Goal: Use online tool/utility: Utilize a website feature to perform a specific function

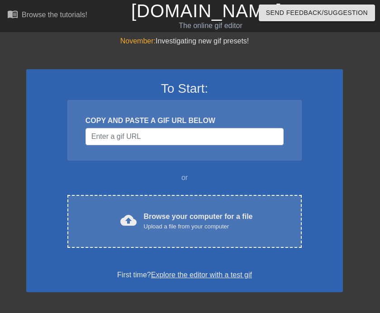
click at [231, 224] on div "Upload a file from your computer" at bounding box center [198, 226] width 109 height 9
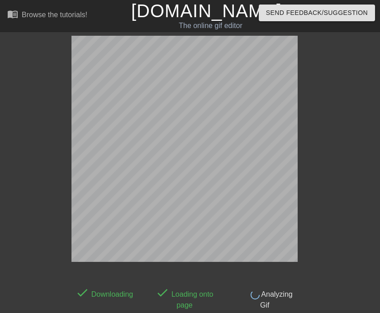
scroll to position [22, 0]
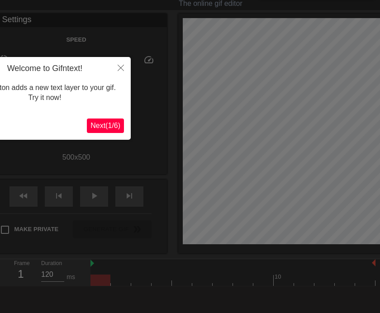
click at [124, 69] on button "Close" at bounding box center [121, 67] width 20 height 21
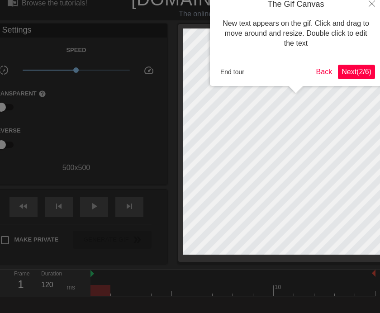
scroll to position [1, 0]
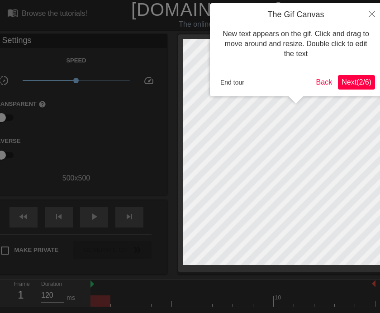
click at [359, 78] on span "Next ( 2 / 6 )" at bounding box center [357, 82] width 30 height 8
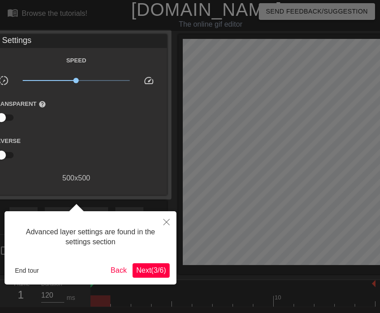
scroll to position [22, 0]
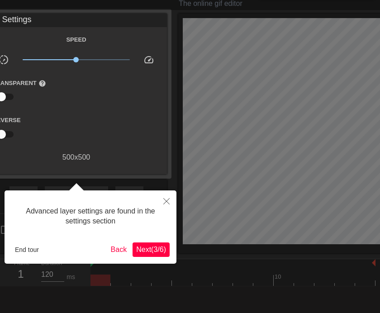
click at [148, 252] on span "Next ( 3 / 6 )" at bounding box center [151, 250] width 30 height 8
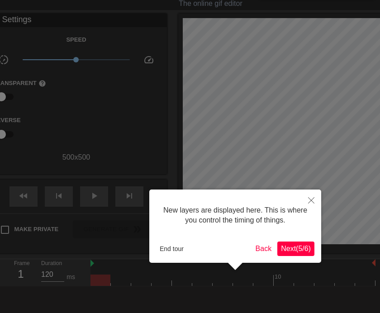
scroll to position [8, 0]
click at [294, 247] on span "Next ( 5 / 6 )" at bounding box center [296, 249] width 30 height 8
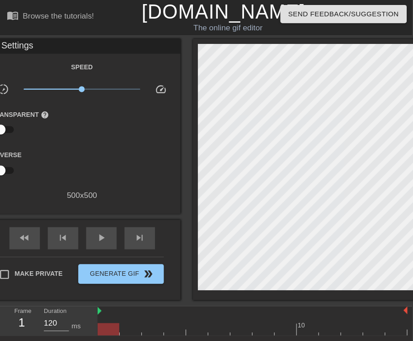
scroll to position [0, 0]
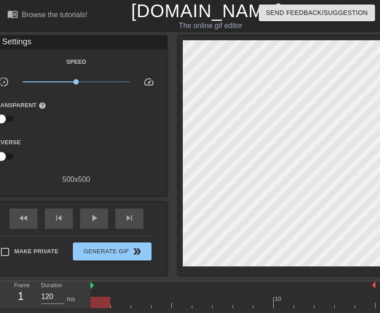
click at [113, 145] on div "Reverse" at bounding box center [76, 151] width 181 height 28
click at [38, 42] on div "Gif Settings" at bounding box center [76, 43] width 181 height 14
click at [20, 45] on div "Gif Settings" at bounding box center [76, 43] width 181 height 14
click at [82, 16] on div "Browse the tutorials!" at bounding box center [55, 15] width 66 height 8
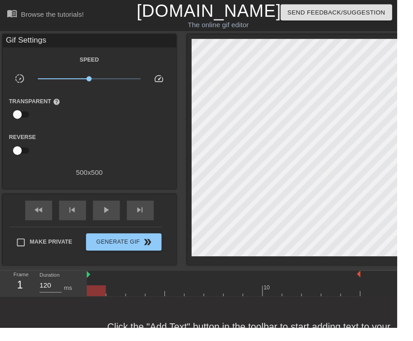
click at [83, 133] on div "Speed slow_motion_video x1.00 speed Transparent help Reverse 500 x 500" at bounding box center [92, 120] width 167 height 129
click at [90, 156] on div at bounding box center [63, 151] width 60 height 28
click at [120, 144] on div "Reverse" at bounding box center [93, 151] width 181 height 28
click at [105, 210] on div "play_arrow" at bounding box center [111, 219] width 28 height 20
click at [112, 209] on div "pause" at bounding box center [111, 219] width 28 height 20
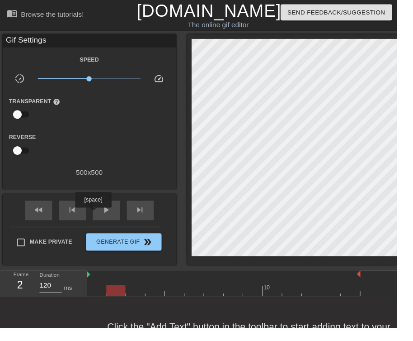
click at [98, 222] on div "play_arrow" at bounding box center [111, 219] width 28 height 20
click at [232, 21] on link "[DOMAIN_NAME]" at bounding box center [217, 11] width 151 height 20
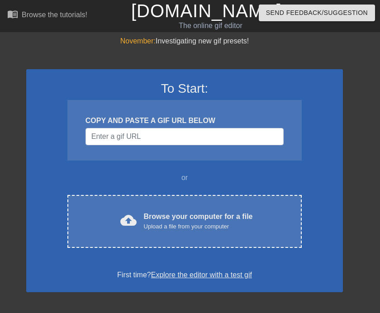
click at [186, 212] on div "Browse your computer for a file Upload a file from your computer" at bounding box center [198, 221] width 109 height 20
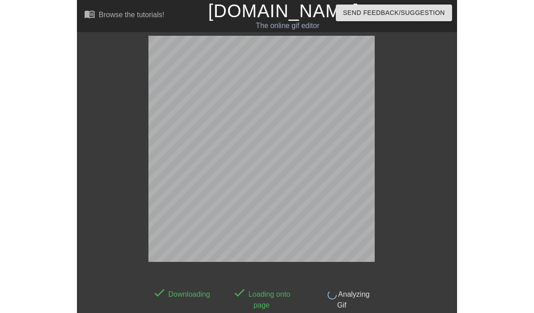
scroll to position [22, 0]
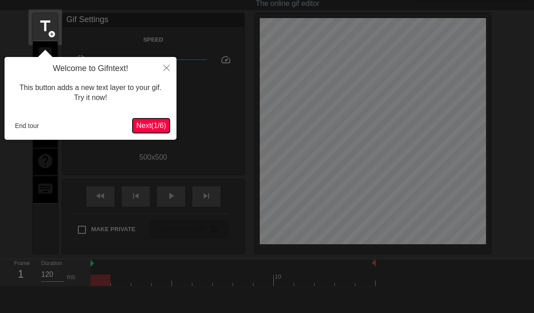
click at [157, 122] on span "Next ( 1 / 6 )" at bounding box center [151, 126] width 30 height 8
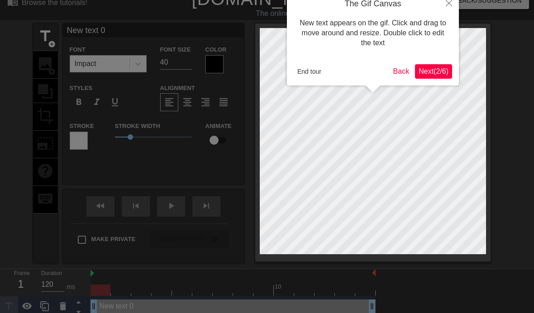
scroll to position [0, 0]
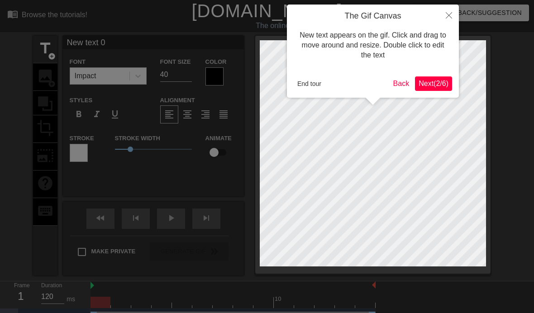
click at [380, 84] on span "Next ( 2 / 6 )" at bounding box center [433, 84] width 30 height 8
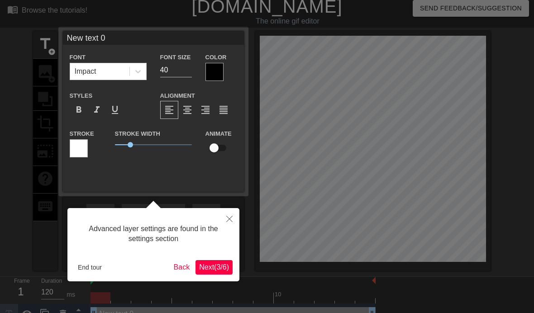
scroll to position [17, 0]
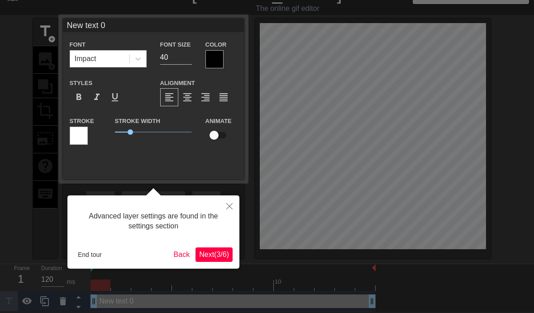
click at [217, 252] on span "Next ( 3 / 6 )" at bounding box center [214, 255] width 30 height 8
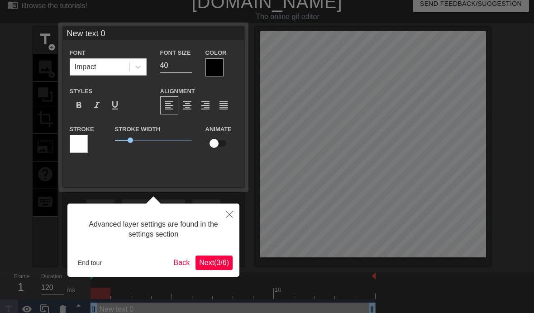
scroll to position [1, 0]
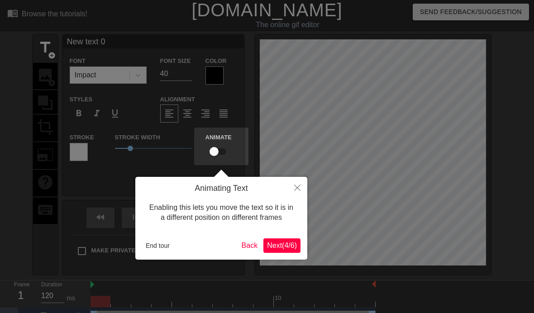
click at [289, 242] on span "Next ( 4 / 6 )" at bounding box center [282, 246] width 30 height 8
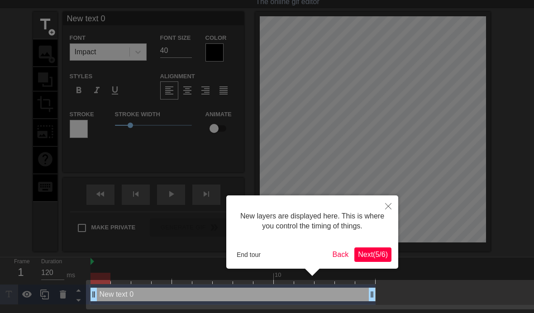
click at [370, 251] on span "Next ( 5 / 6 )" at bounding box center [373, 255] width 30 height 8
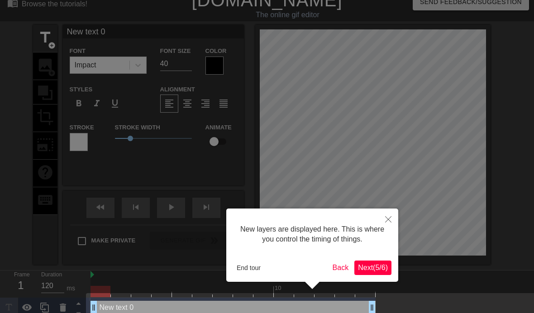
scroll to position [1, 0]
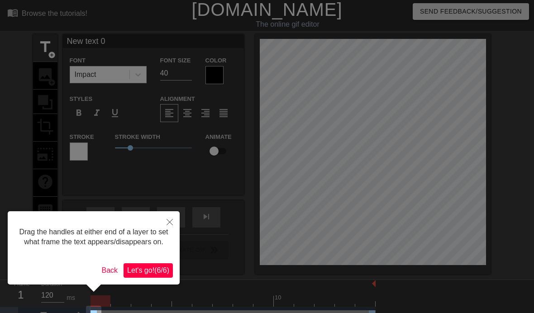
click at [149, 278] on button "Let's go! ( 6 / 6 )" at bounding box center [147, 270] width 49 height 14
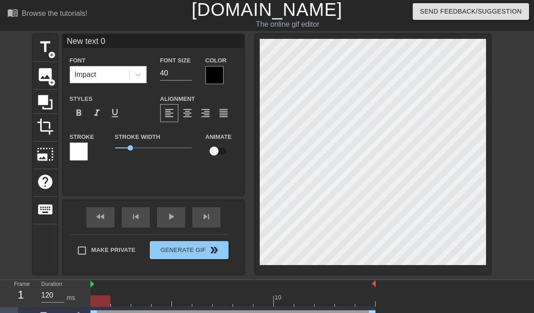
click at [45, 69] on span "image" at bounding box center [45, 74] width 17 height 17
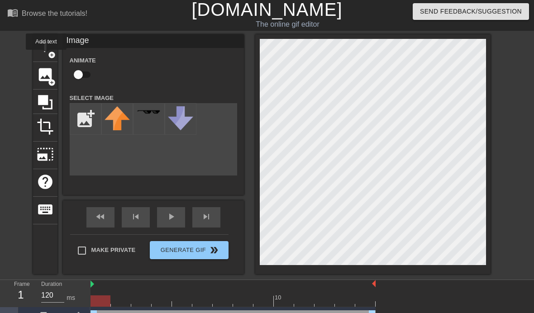
click at [47, 56] on div "title add_circle" at bounding box center [45, 48] width 24 height 28
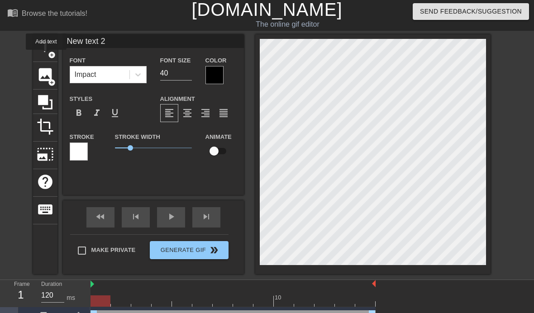
click at [54, 77] on div "image add_circle" at bounding box center [45, 76] width 24 height 28
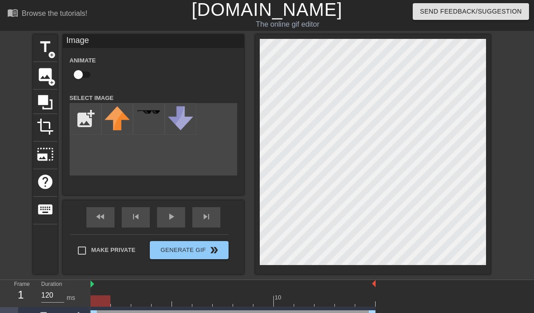
click at [67, 58] on div "Animate" at bounding box center [85, 69] width 45 height 28
click at [81, 118] on input "file" at bounding box center [85, 119] width 31 height 31
type input "C:\fakepath\IMG_0346.jpeg"
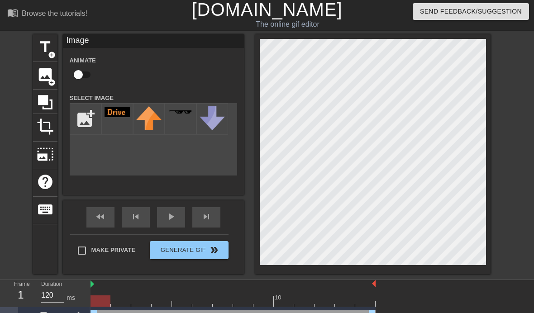
click at [114, 114] on img at bounding box center [116, 112] width 25 height 10
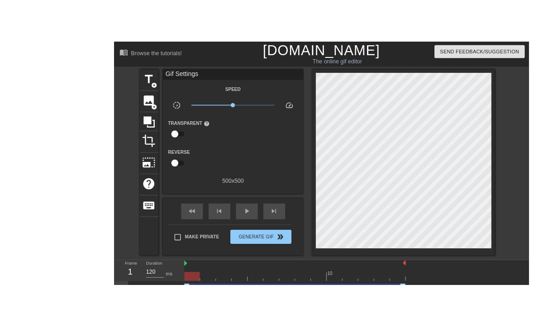
scroll to position [0, 7]
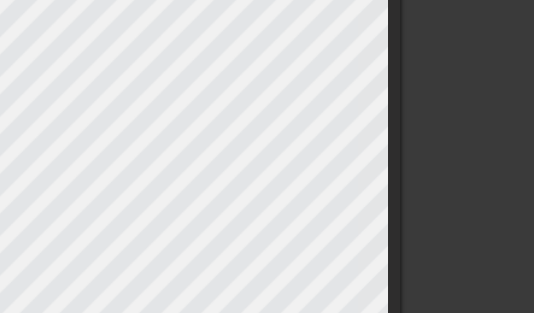
click at [169, 62] on div "title add_circle image add_circle crop photo_size_select_large help keyboard Im…" at bounding box center [260, 156] width 534 height 240
click at [180, 55] on div "title add_circle image add_circle crop photo_size_select_large help keyboard Im…" at bounding box center [260, 156] width 534 height 240
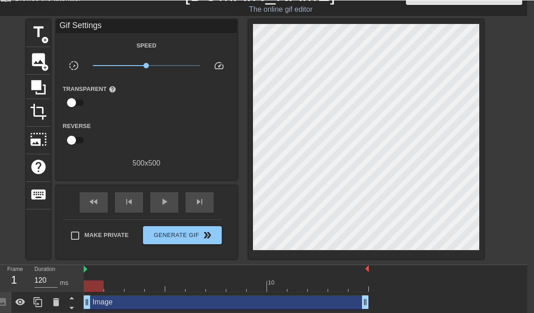
scroll to position [37, 7]
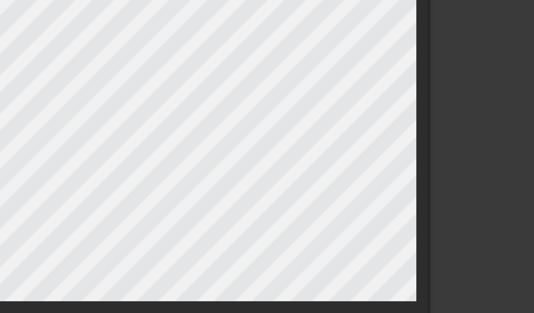
click at [189, 72] on div "title add_circle image add_circle crop photo_size_select_large help keyboard Im…" at bounding box center [260, 119] width 534 height 240
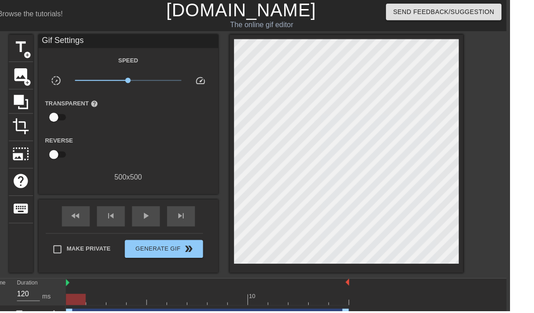
scroll to position [1, 7]
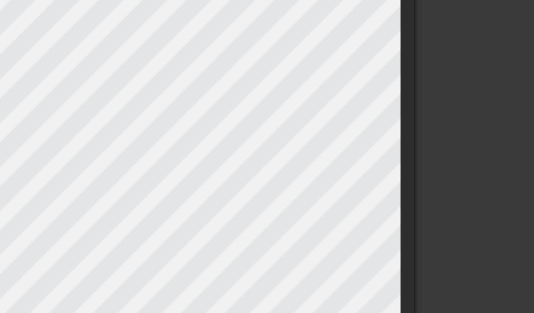
click at [161, 56] on div "title add_circle image add_circle crop photo_size_select_large help keyboard Im…" at bounding box center [260, 155] width 534 height 240
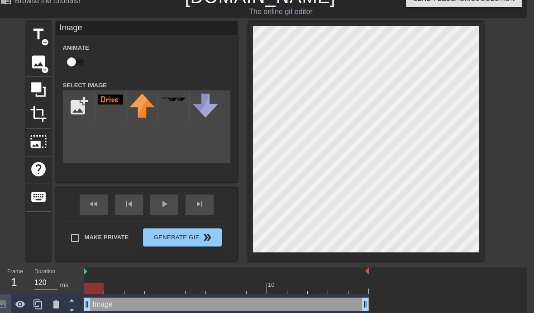
scroll to position [0, 7]
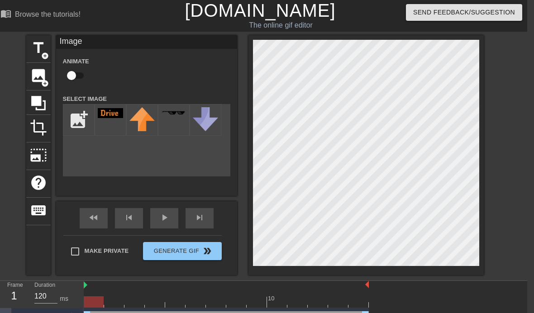
click at [78, 120] on input "file" at bounding box center [78, 119] width 31 height 31
type input "C:\fakepath\IMG_0346.jpeg"
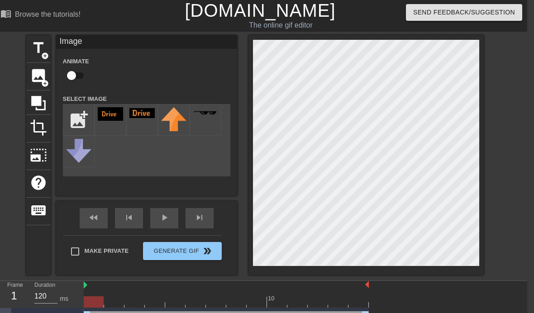
click at [106, 120] on img at bounding box center [110, 114] width 25 height 14
click at [105, 117] on img at bounding box center [110, 114] width 25 height 14
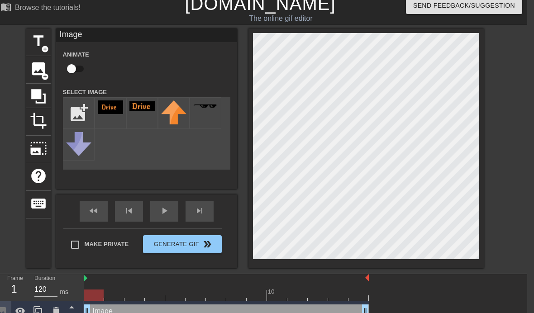
scroll to position [8, 7]
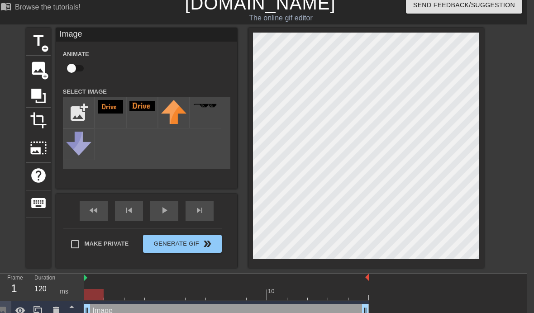
click at [106, 106] on img at bounding box center [110, 107] width 25 height 14
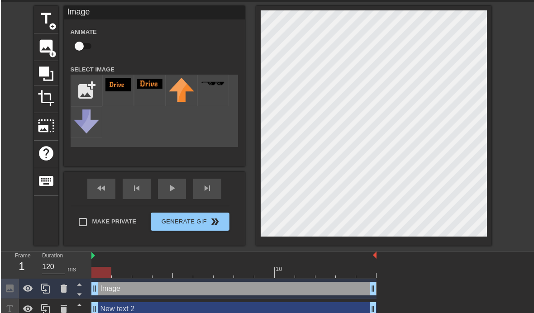
scroll to position [30, 0]
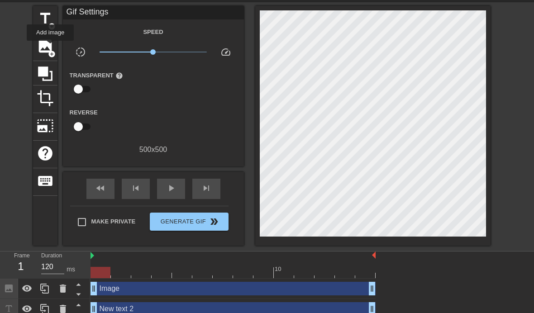
click at [51, 47] on span "image" at bounding box center [45, 46] width 17 height 17
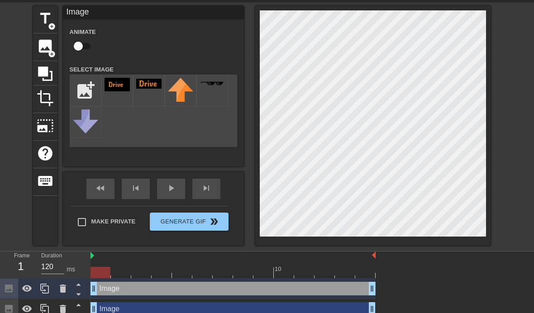
click at [114, 87] on img at bounding box center [116, 85] width 25 height 14
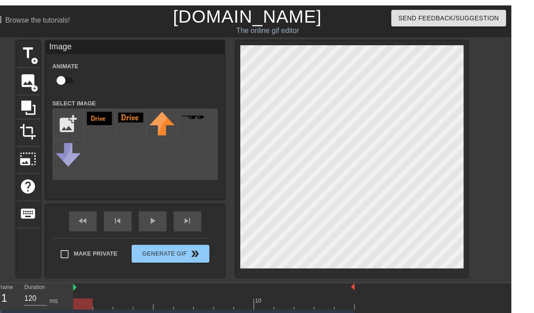
scroll to position [0, 7]
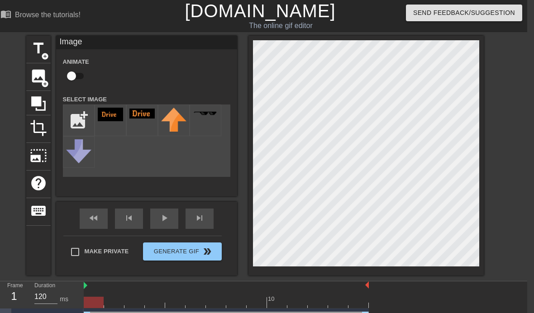
click at [75, 129] on input "file" at bounding box center [78, 120] width 31 height 31
type input "C:\fakepath\IMG_0346.jpeg"
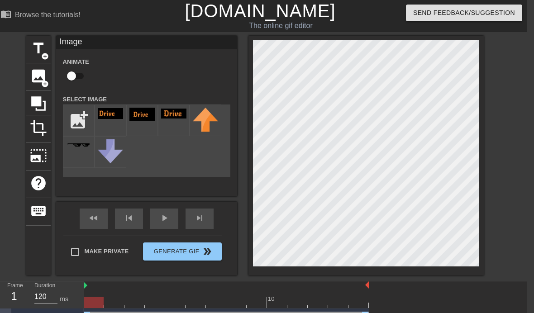
click at [109, 119] on img at bounding box center [110, 113] width 25 height 11
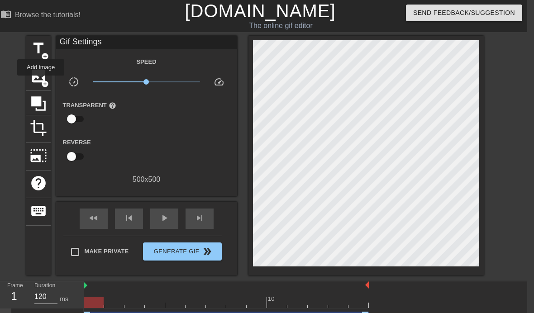
click at [41, 82] on span "add_circle" at bounding box center [45, 84] width 8 height 8
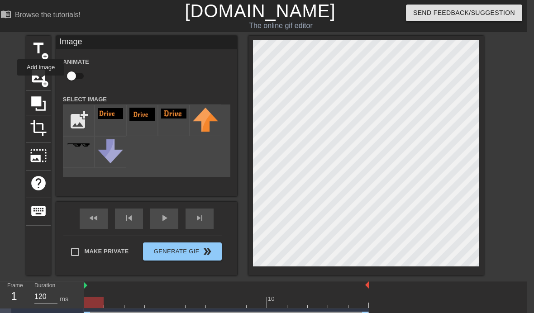
click at [112, 128] on div at bounding box center [111, 120] width 32 height 32
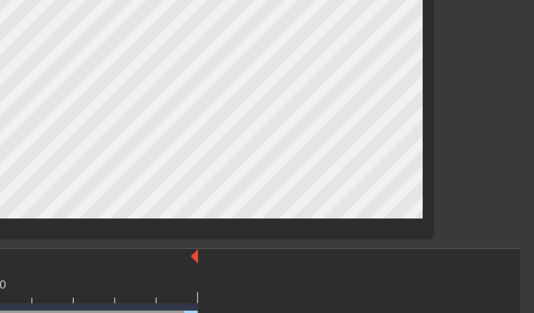
scroll to position [16, 7]
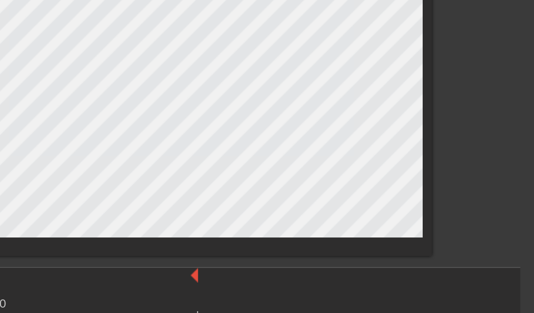
click at [233, 83] on div "title add_circle image add_circle crop photo_size_select_large help keyboard Im…" at bounding box center [260, 140] width 534 height 240
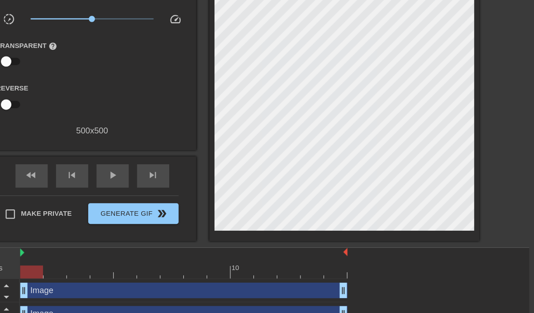
scroll to position [53, 7]
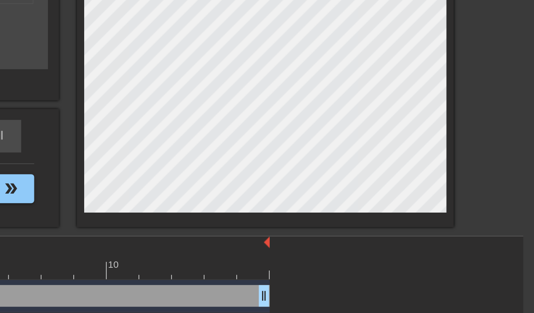
click at [298, 76] on div "title add_circle image add_circle crop photo_size_select_large help keyboard Im…" at bounding box center [260, 103] width 534 height 240
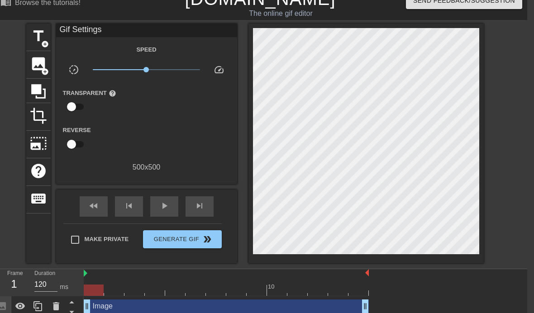
scroll to position [13, 7]
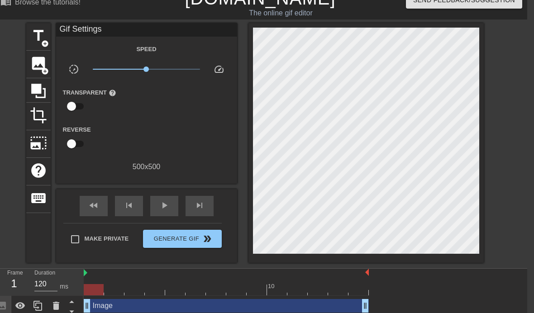
click at [199, 237] on span "Generate Gif double_arrow" at bounding box center [182, 238] width 71 height 11
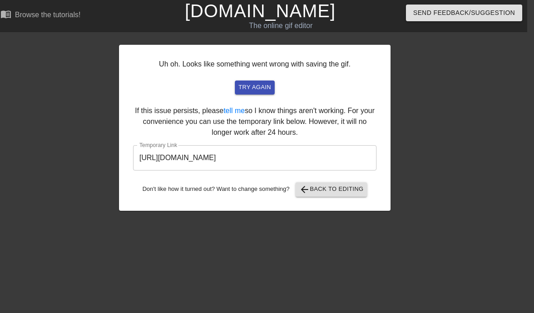
scroll to position [0, 7]
click at [265, 88] on span "try again" at bounding box center [254, 87] width 33 height 10
click at [319, 163] on input "[URL][DOMAIN_NAME]" at bounding box center [254, 157] width 243 height 25
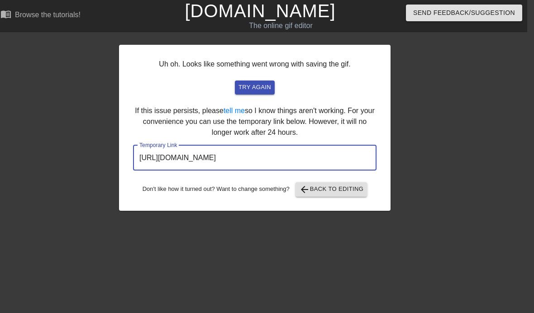
click at [290, 154] on input "[URL][DOMAIN_NAME]" at bounding box center [254, 157] width 243 height 25
click at [291, 155] on input "[URL][DOMAIN_NAME]" at bounding box center [254, 157] width 243 height 25
click at [292, 152] on input "[URL][DOMAIN_NAME]" at bounding box center [254, 157] width 243 height 25
click at [262, 86] on span "try again" at bounding box center [254, 87] width 33 height 10
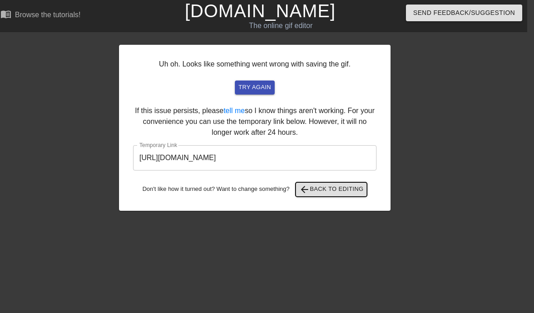
click at [336, 193] on span "arrow_back Back to Editing" at bounding box center [331, 189] width 65 height 11
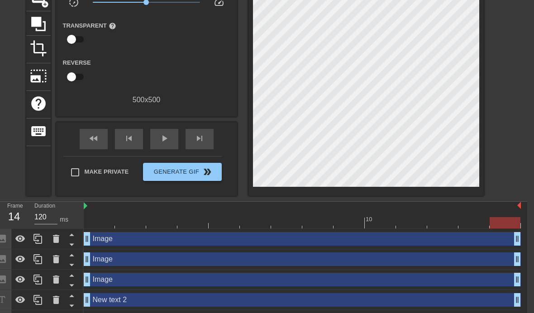
scroll to position [79, 7]
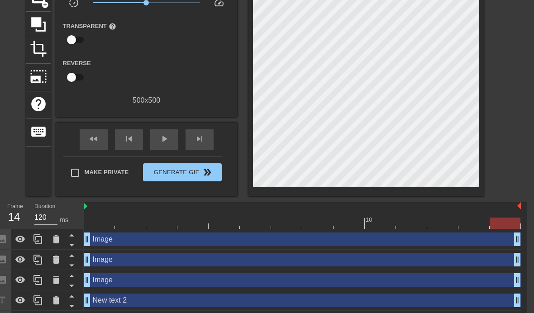
click at [89, 207] on div at bounding box center [302, 206] width 437 height 9
click at [86, 204] on img at bounding box center [86, 206] width 4 height 7
click at [83, 206] on div "Frame 1 Duration 120 ms" at bounding box center [38, 215] width 90 height 27
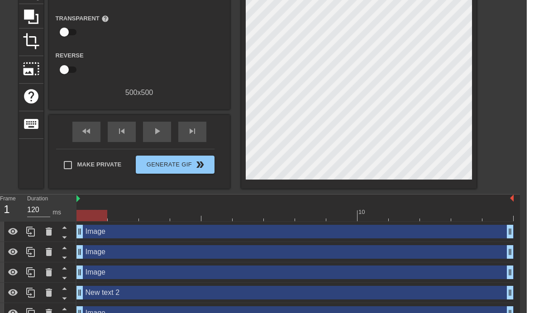
scroll to position [87, 0]
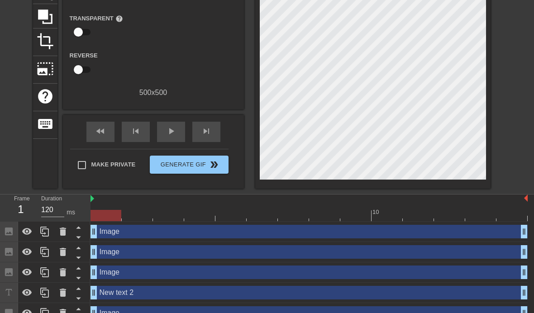
click at [191, 235] on div "Image drag_handle drag_handle" at bounding box center [308, 232] width 437 height 14
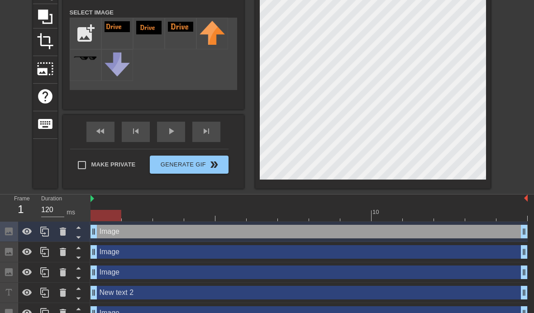
click at [28, 228] on icon at bounding box center [27, 231] width 11 height 11
click at [29, 231] on icon at bounding box center [27, 231] width 11 height 11
click at [63, 252] on icon at bounding box center [63, 252] width 6 height 8
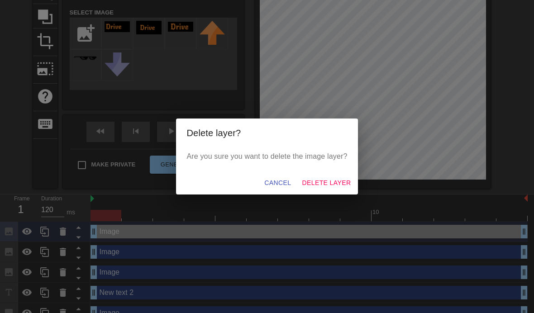
click at [337, 189] on span "Delete Layer" at bounding box center [326, 182] width 49 height 11
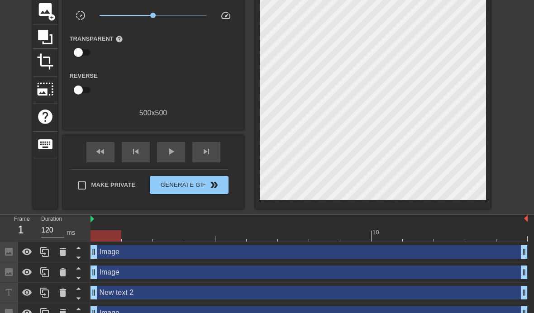
click at [33, 245] on div at bounding box center [27, 252] width 18 height 20
click at [28, 253] on icon at bounding box center [27, 252] width 11 height 11
click at [64, 273] on icon at bounding box center [63, 272] width 6 height 8
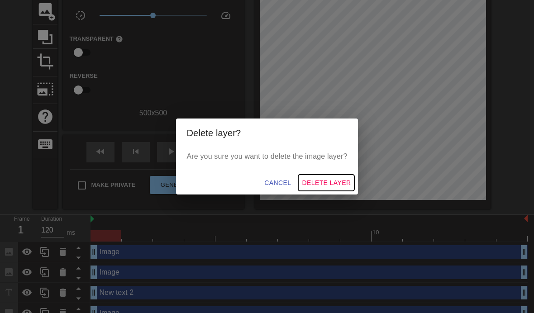
click at [341, 189] on span "Delete Layer" at bounding box center [326, 182] width 49 height 11
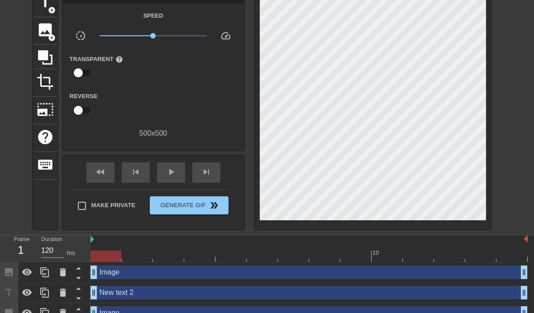
click at [64, 294] on icon at bounding box center [63, 293] width 6 height 8
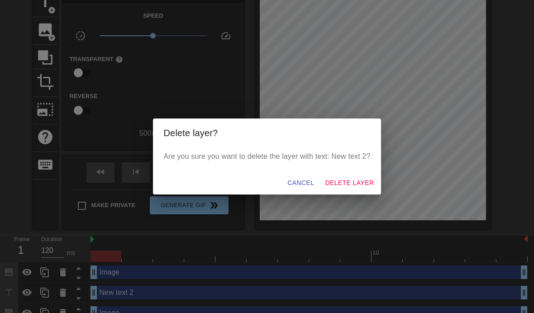
click at [350, 189] on span "Delete Layer" at bounding box center [349, 182] width 49 height 11
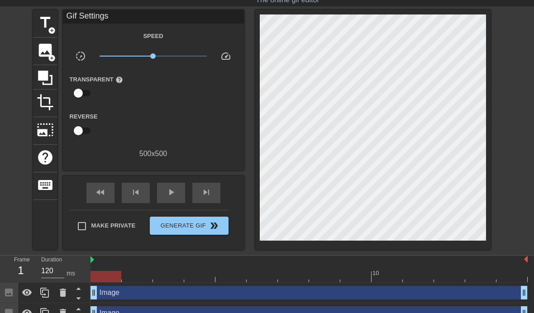
click at [63, 313] on icon at bounding box center [62, 313] width 11 height 11
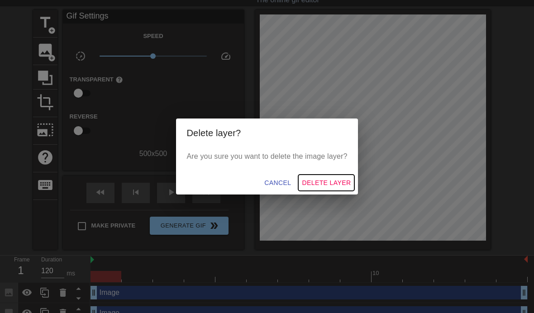
click at [330, 189] on span "Delete Layer" at bounding box center [326, 182] width 49 height 11
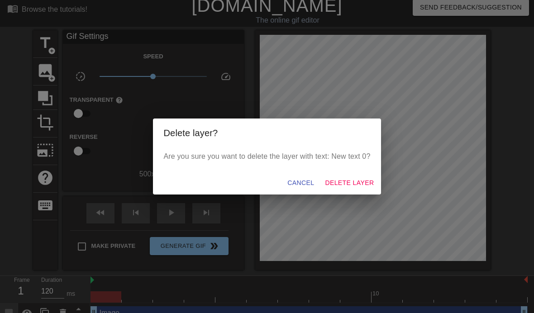
click at [358, 189] on span "Delete Layer" at bounding box center [349, 182] width 49 height 11
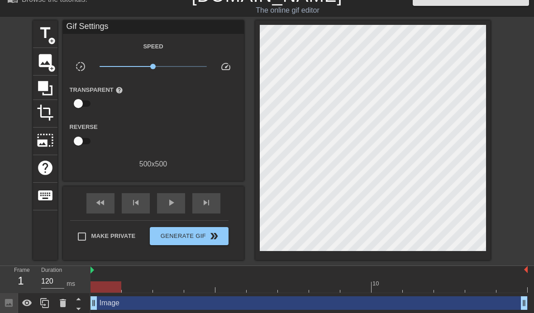
scroll to position [17, 0]
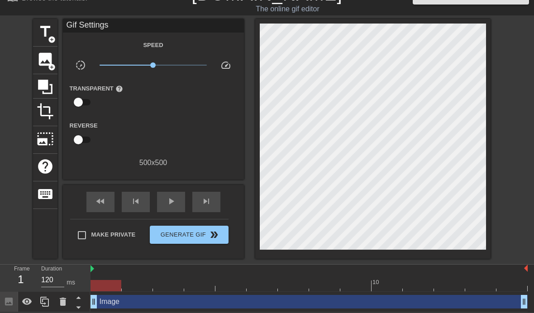
click at [29, 300] on icon at bounding box center [27, 301] width 10 height 7
click at [28, 307] on icon at bounding box center [27, 301] width 11 height 11
click at [215, 230] on span "double_arrow" at bounding box center [214, 234] width 11 height 11
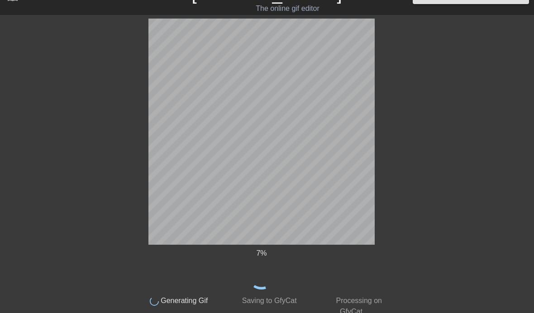
scroll to position [0, 0]
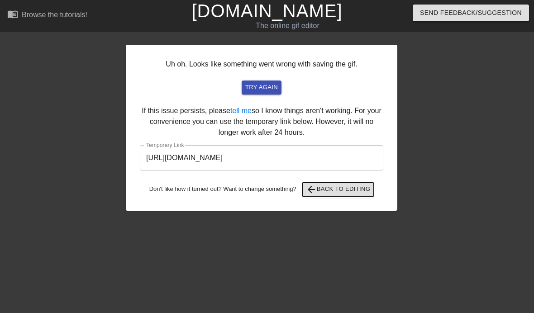
click at [341, 196] on button "arrow_back Back to Editing" at bounding box center [338, 189] width 72 height 14
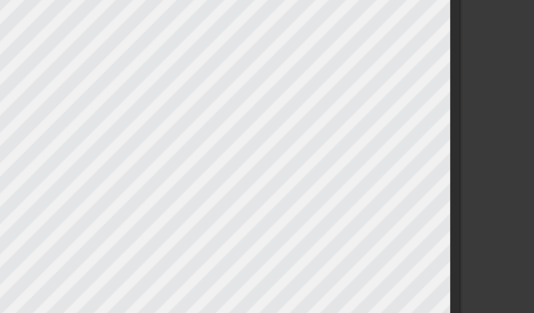
scroll to position [0, 7]
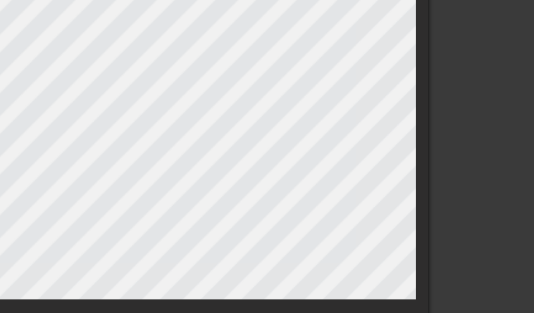
click at [171, 70] on div "title add_circle image add_circle crop photo_size_select_large help keyboard Im…" at bounding box center [260, 156] width 534 height 240
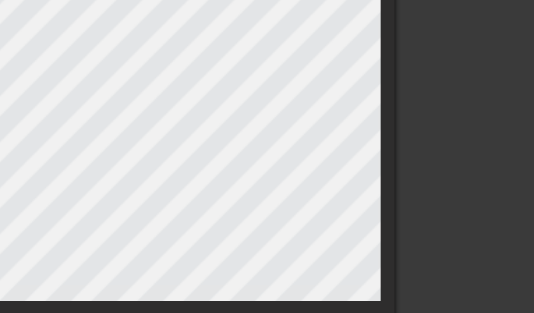
click at [148, 55] on div "title add_circle image add_circle crop photo_size_select_large help keyboard Im…" at bounding box center [260, 156] width 534 height 240
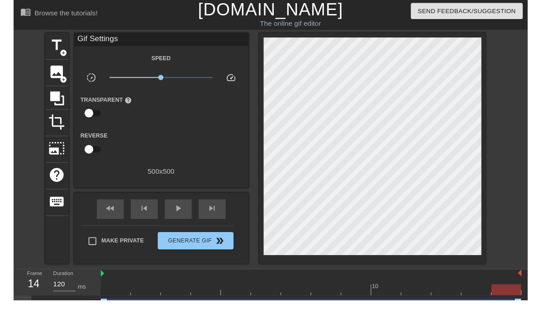
scroll to position [1, 0]
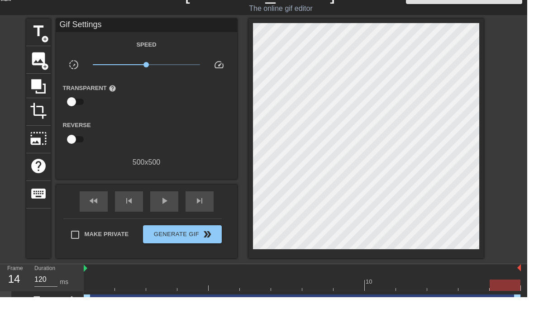
click at [182, 245] on span "Generate Gif double_arrow" at bounding box center [188, 250] width 71 height 11
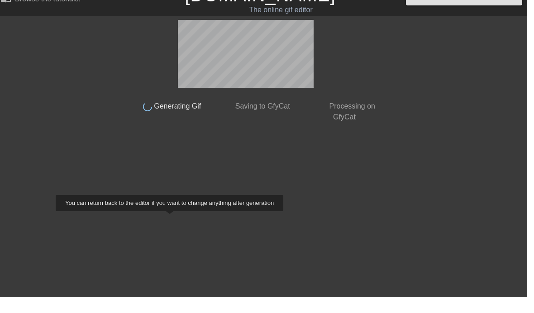
scroll to position [0, 7]
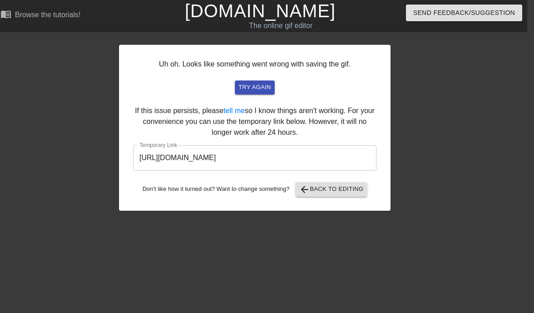
click at [280, 161] on input "[URL][DOMAIN_NAME]" at bounding box center [254, 157] width 243 height 25
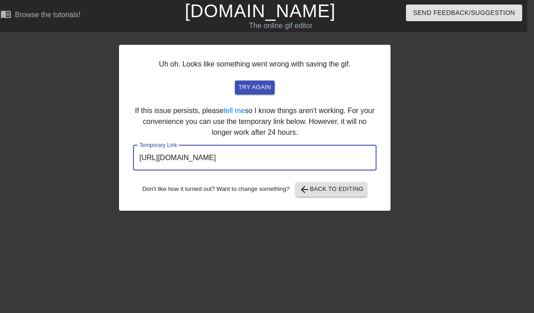
click at [282, 156] on input "[URL][DOMAIN_NAME]" at bounding box center [254, 157] width 243 height 25
